Goal: Information Seeking & Learning: Learn about a topic

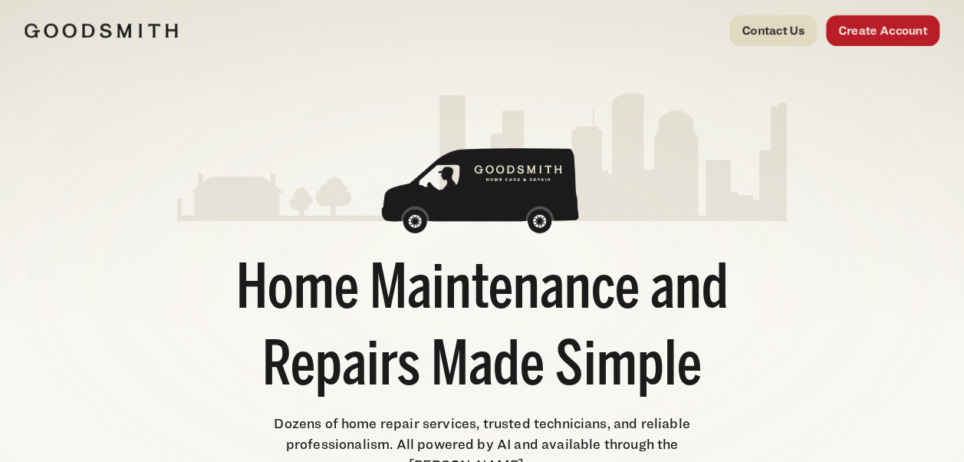
click at [781, 25] on link "Contact Us" at bounding box center [772, 30] width 87 height 31
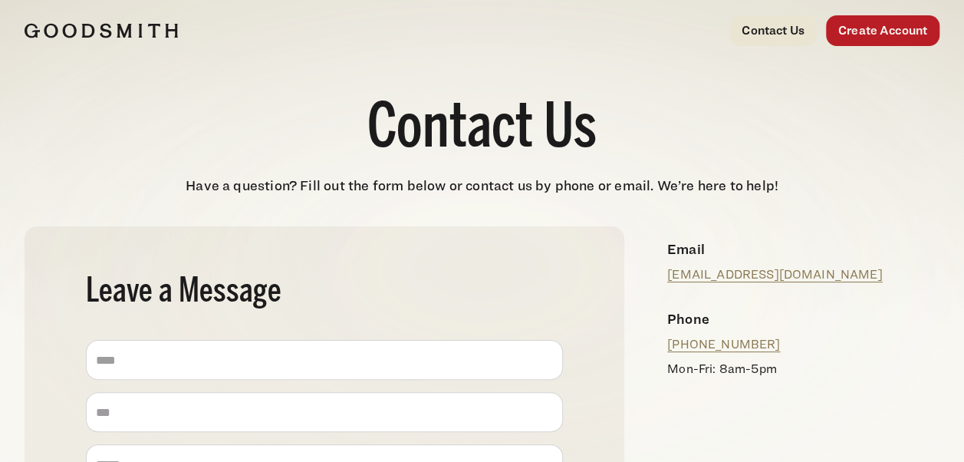
click at [81, 31] on img at bounding box center [101, 30] width 153 height 15
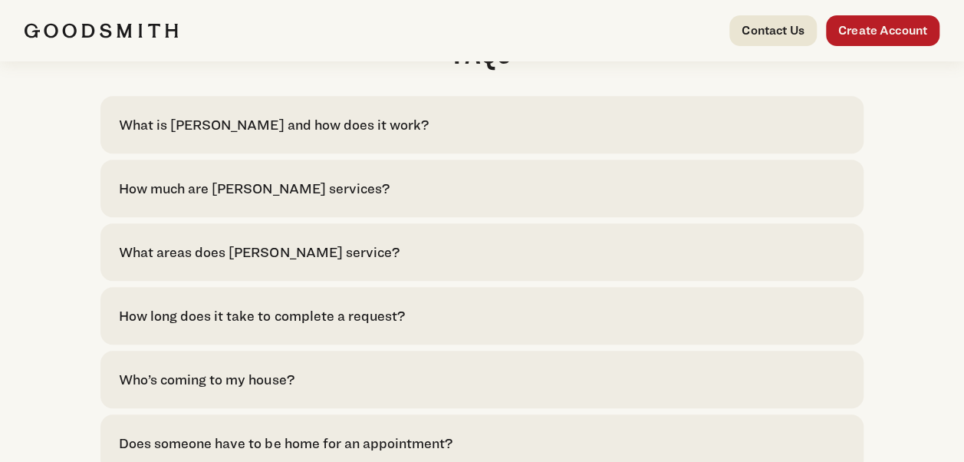
scroll to position [3210, 0]
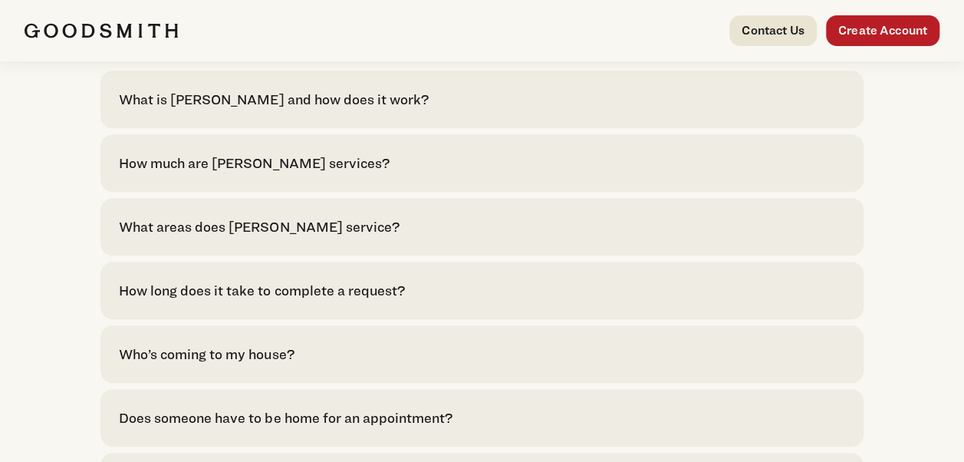
click at [370, 110] on div "What is [PERSON_NAME] and how does it work?" at bounding box center [273, 99] width 309 height 21
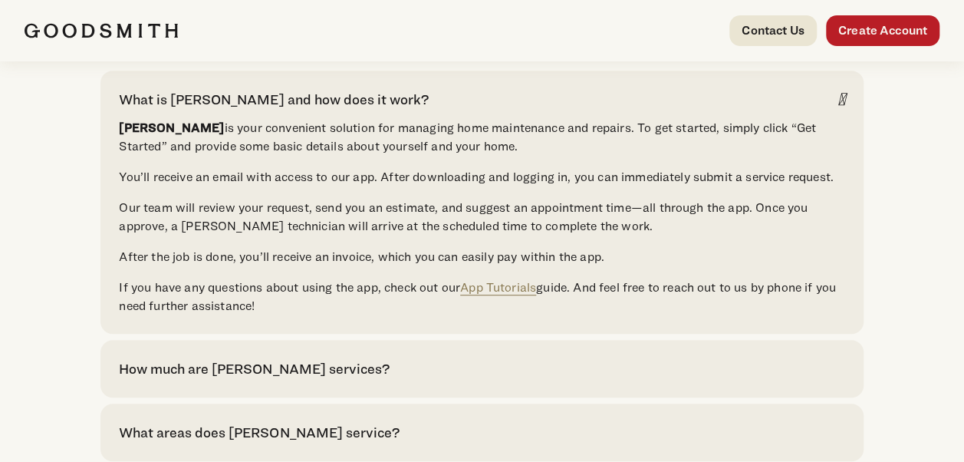
click at [349, 379] on div "How much are [PERSON_NAME] services?" at bounding box center [481, 368] width 725 height 21
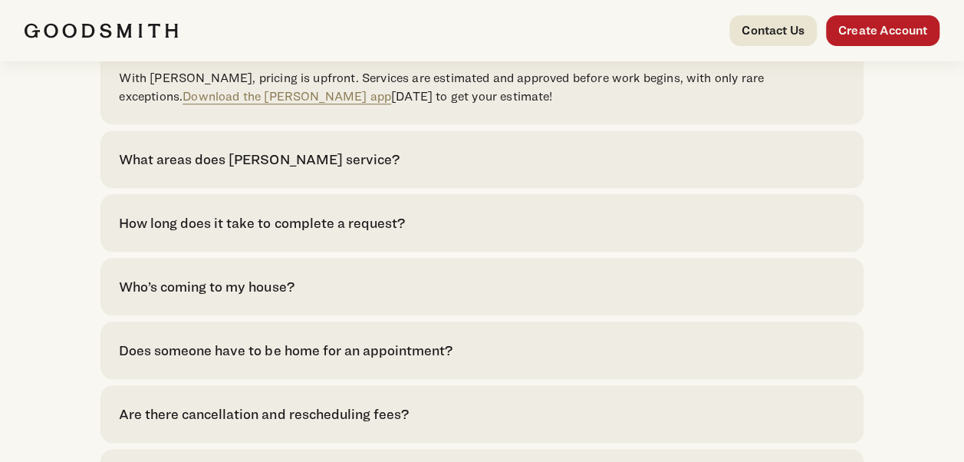
scroll to position [3561, 0]
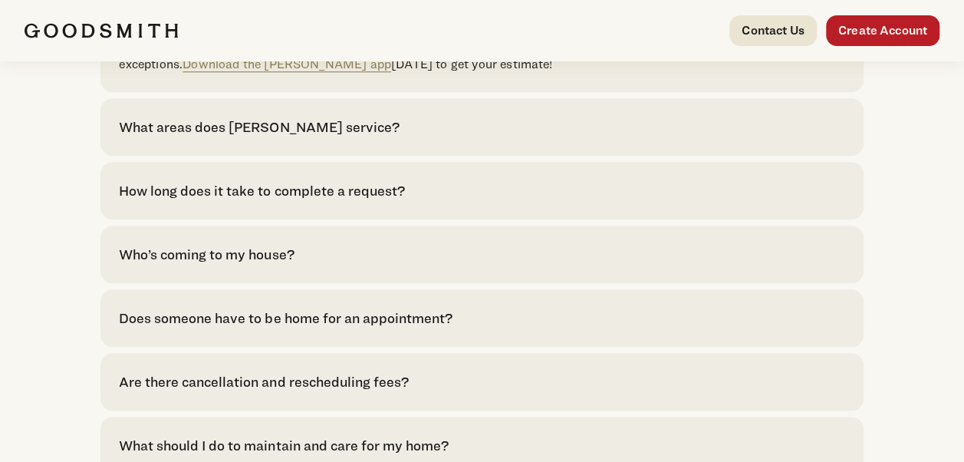
click at [346, 137] on div "What areas does [PERSON_NAME] service?" at bounding box center [259, 127] width 280 height 21
